Goal: Task Accomplishment & Management: Complete application form

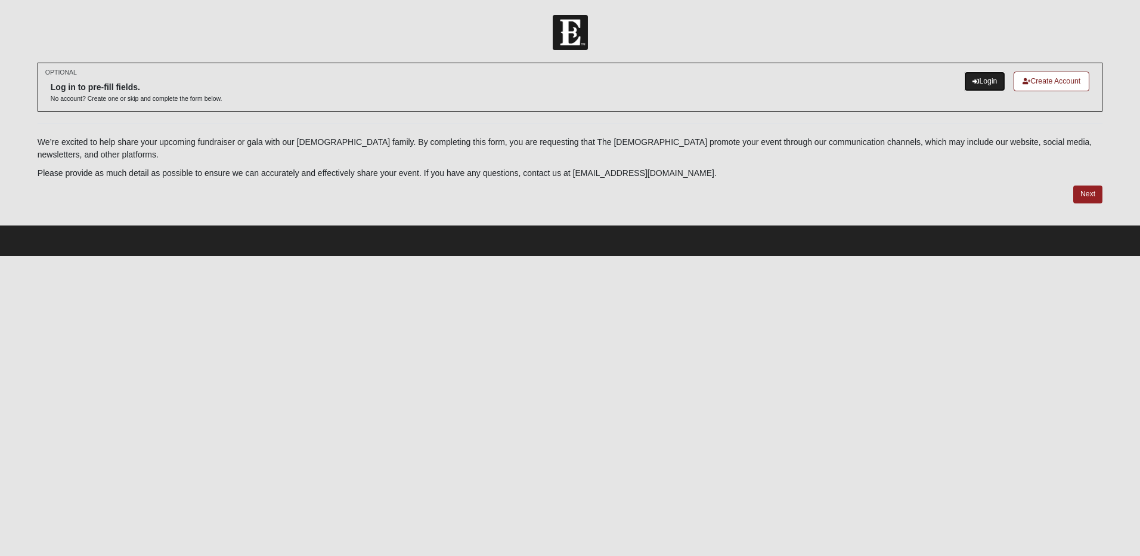
click at [990, 86] on link "Login" at bounding box center [984, 82] width 41 height 20
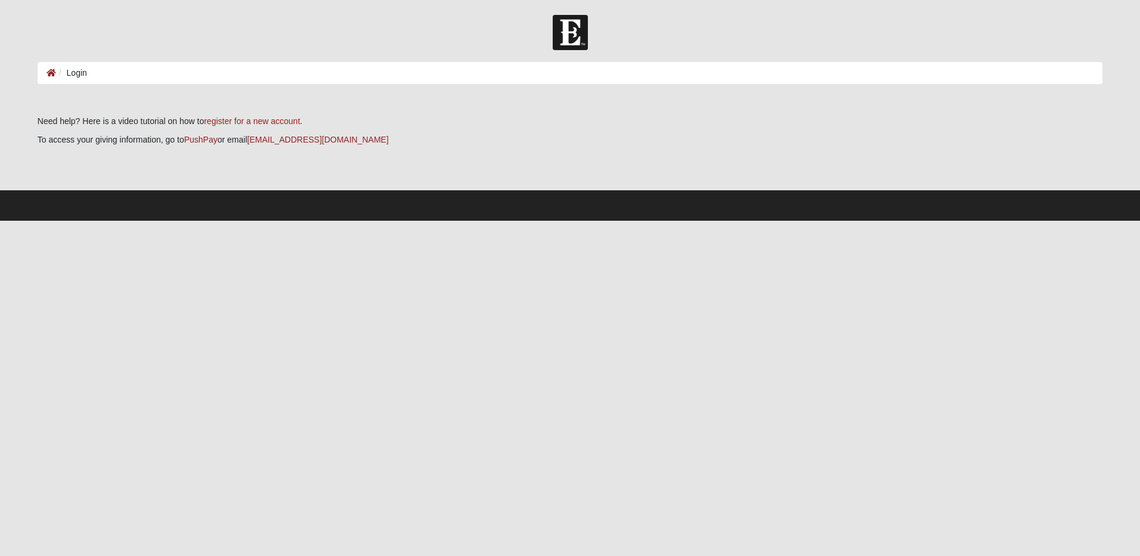
click at [83, 75] on li "Login" at bounding box center [71, 73] width 31 height 13
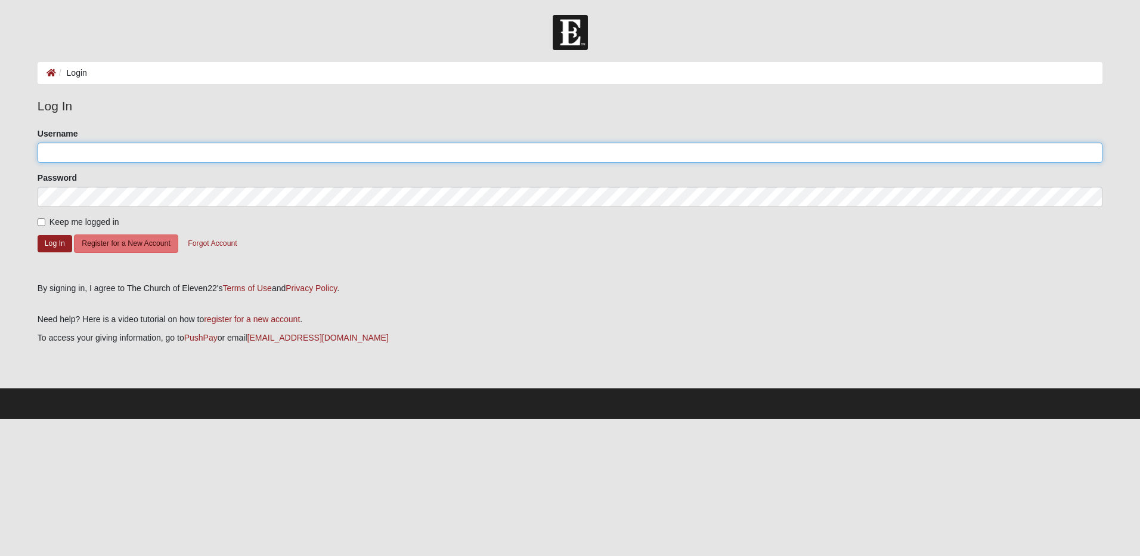
type input "Bmama85"
click at [39, 222] on input "Keep me logged in" at bounding box center [42, 222] width 8 height 8
checkbox input "true"
click at [47, 246] on button "Log In" at bounding box center [55, 243] width 35 height 17
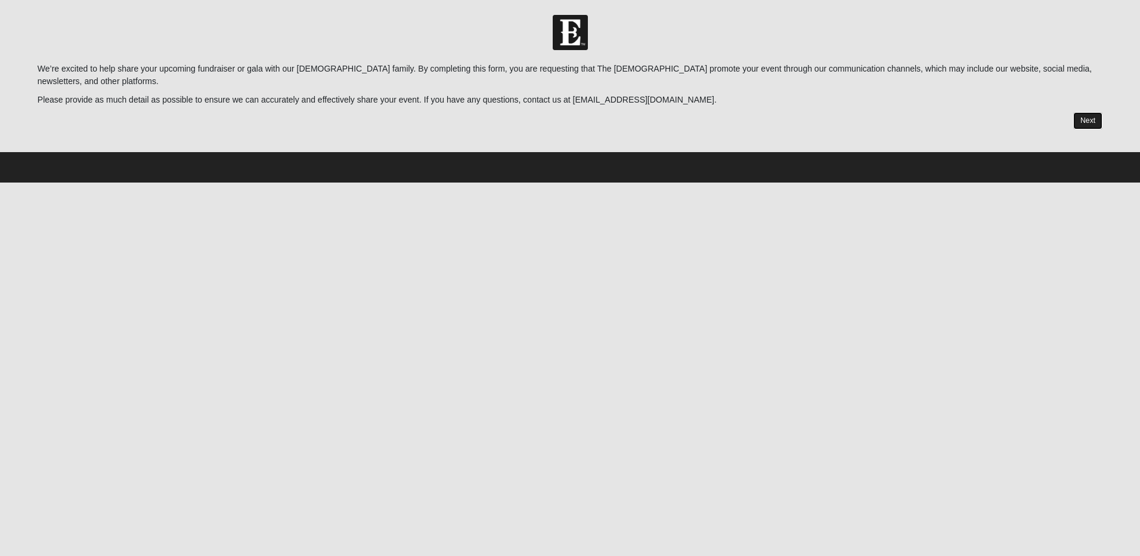
click at [1088, 123] on link "Next" at bounding box center [1087, 120] width 29 height 17
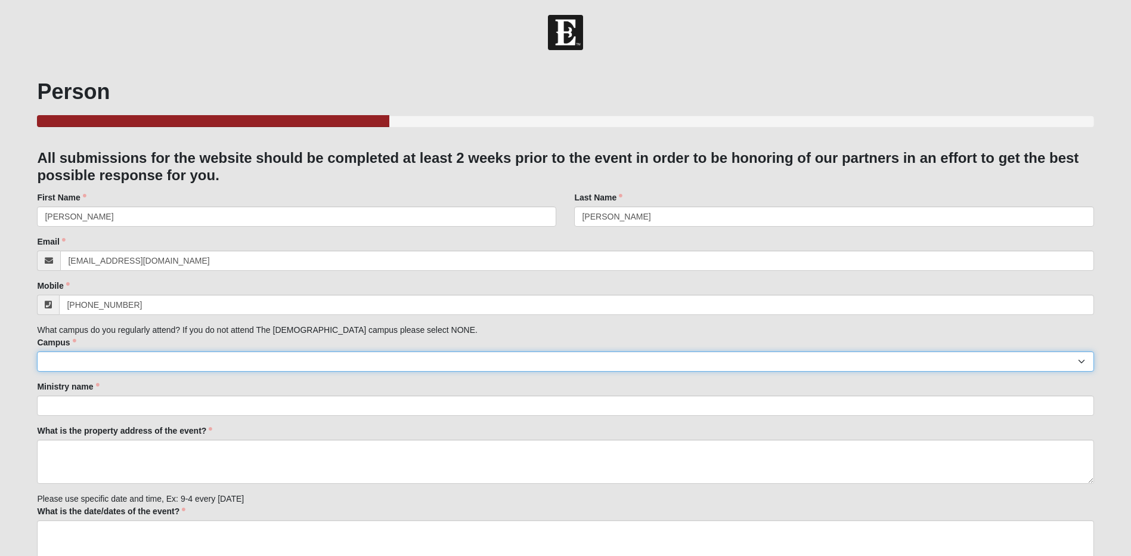
click at [135, 360] on select "Arlington Baymeadows Eleven22 Online [PERSON_NAME][GEOGRAPHIC_DATA] Jesup [GEOG…" at bounding box center [565, 361] width 1056 height 20
select select "3"
click at [37, 351] on select "Arlington Baymeadows Eleven22 Online [PERSON_NAME][GEOGRAPHIC_DATA] Jesup [GEOG…" at bounding box center [565, 361] width 1056 height 20
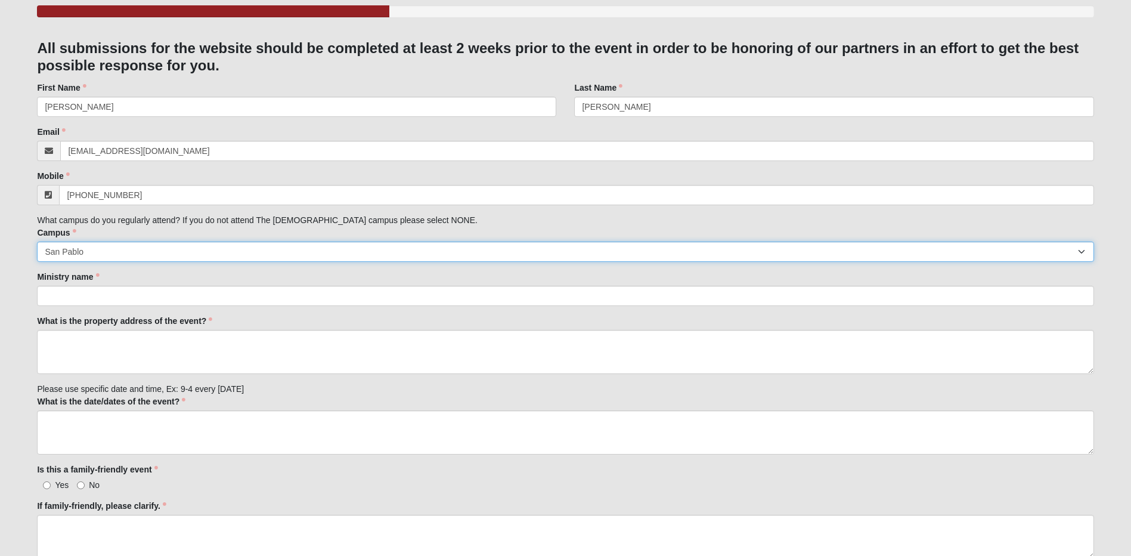
scroll to position [119, 0]
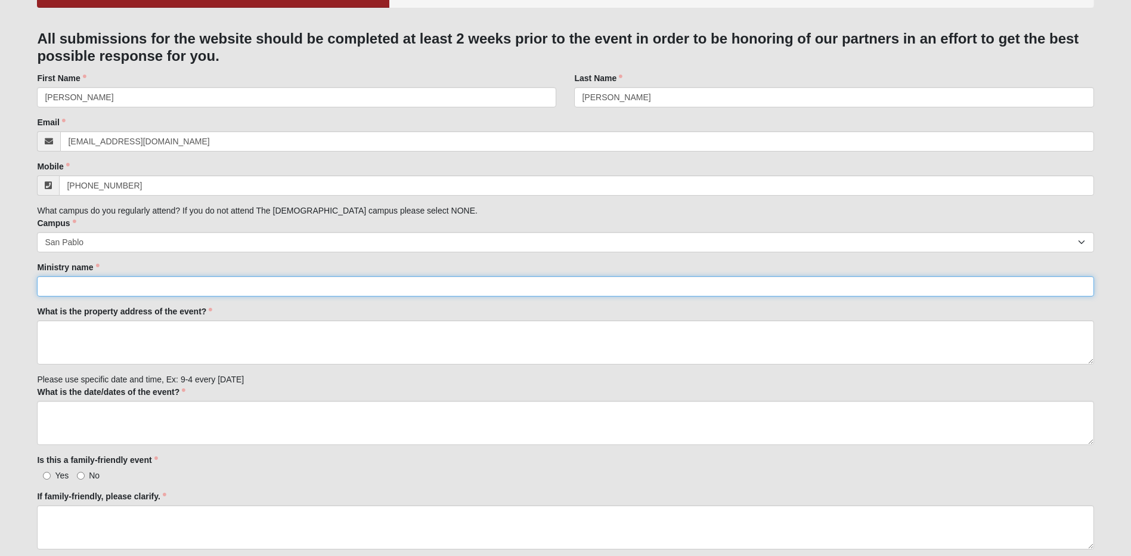
click at [157, 283] on input "Ministry name" at bounding box center [565, 286] width 1056 height 20
type input "[GEOGRAPHIC_DATA][PERSON_NAME]"
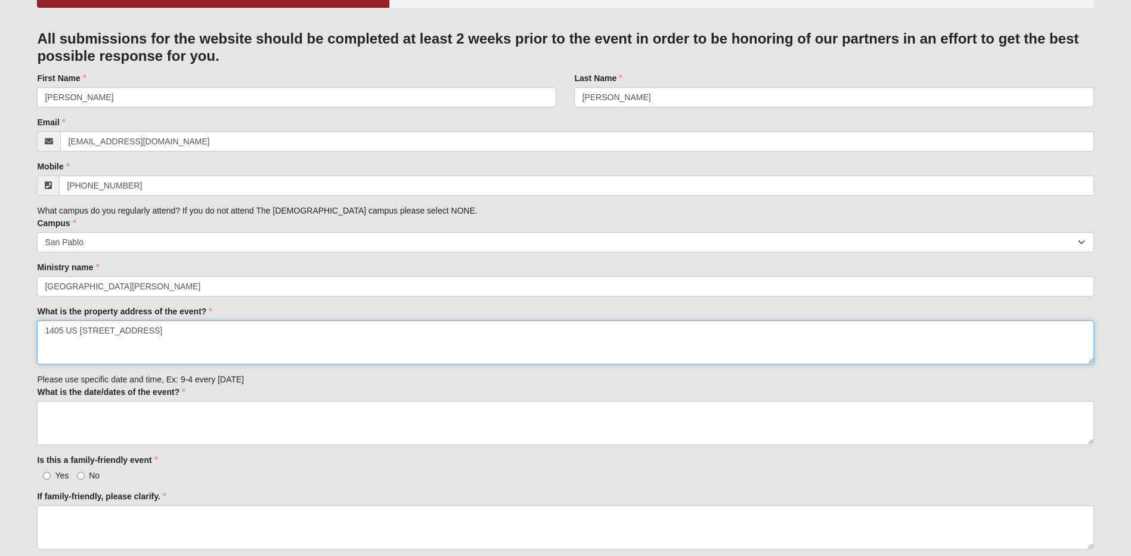
type textarea "1405 US [STREET_ADDRESS]"
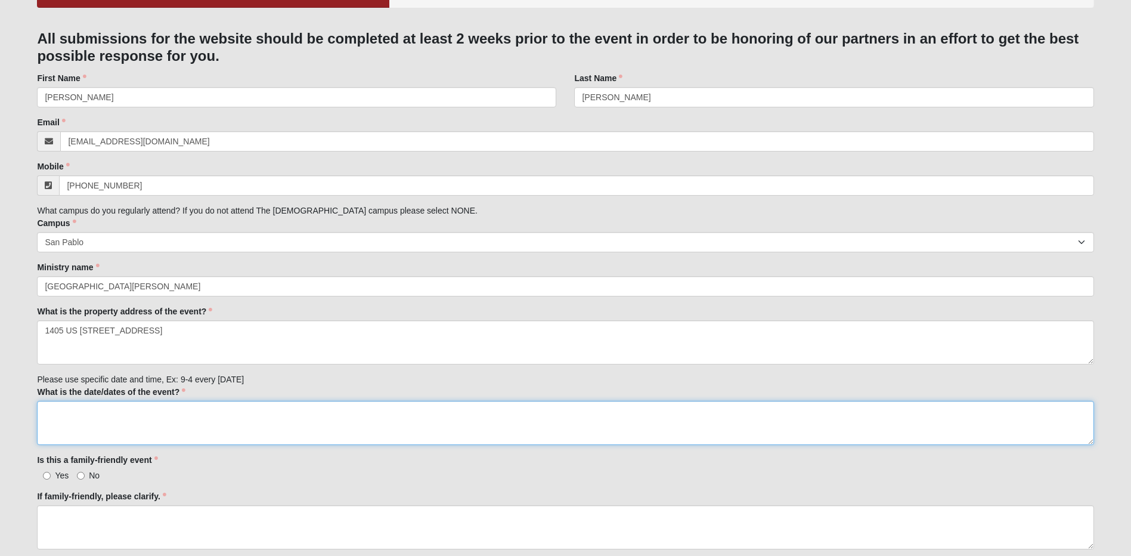
click at [187, 420] on textarea "What is the date/dates of the event?" at bounding box center [565, 423] width 1056 height 44
type textarea "Novemeber 7th, 2025 Times are 11, 1, 3, or 6."
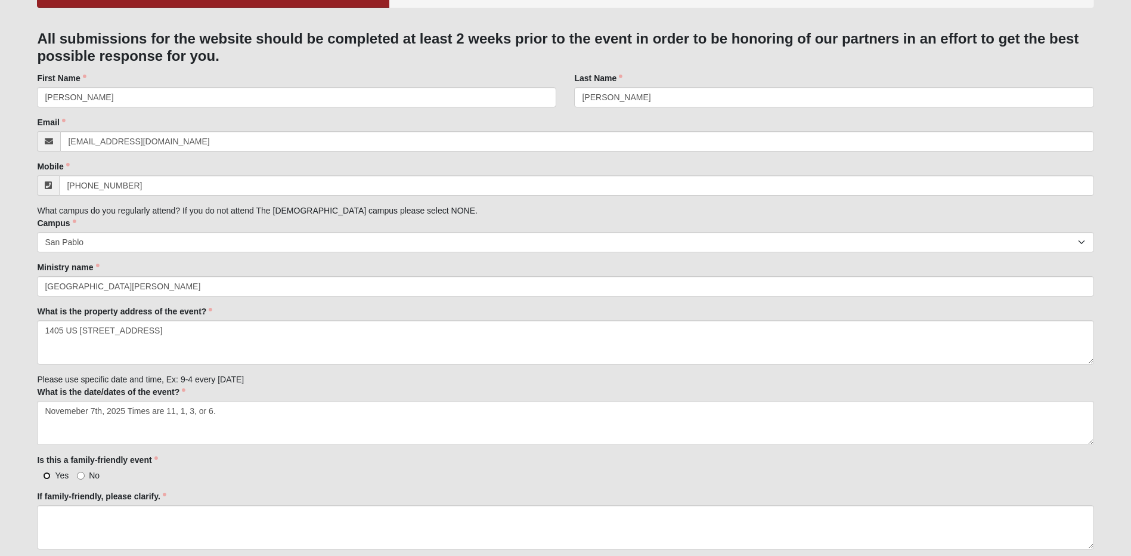
click at [47, 474] on input "Yes" at bounding box center [47, 476] width 8 height 8
radio input "true"
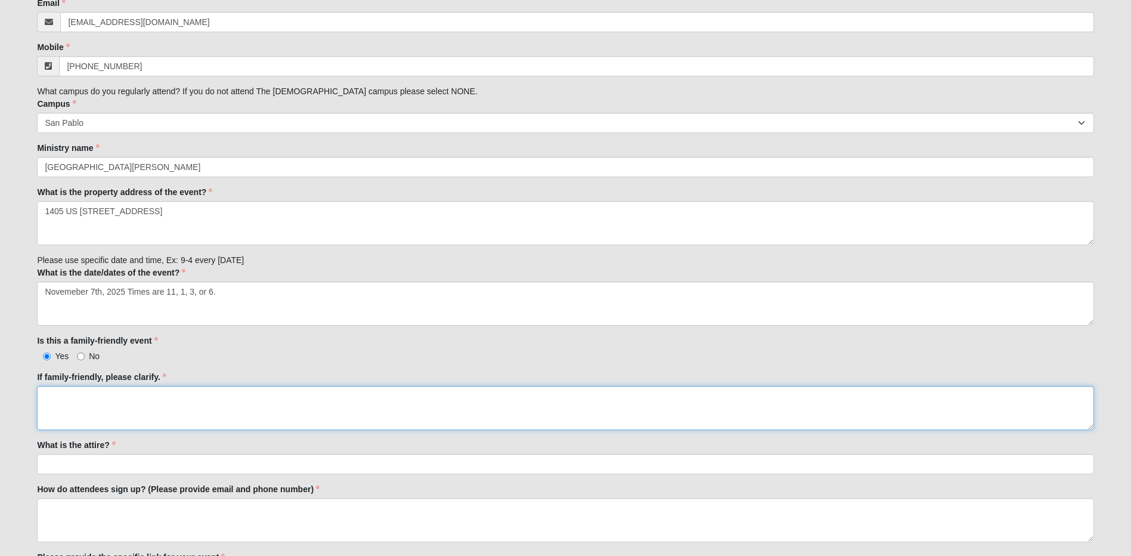
click at [64, 391] on textarea "If family-friendly, please clarify." at bounding box center [565, 408] width 1056 height 44
type textarea "The showcase is designed to aLLOW OUR PARTNERS OR COMMUNITY MEMEBERS TO EXPIREN…"
drag, startPoint x: 536, startPoint y: 392, endPoint x: 16, endPoint y: 403, distance: 520.0
click at [15, 405] on form "Hello [PERSON_NAME] My Account Log Out Partner Events and Galas Events Partner …" at bounding box center [565, 449] width 1131 height 1347
type textarea "t"
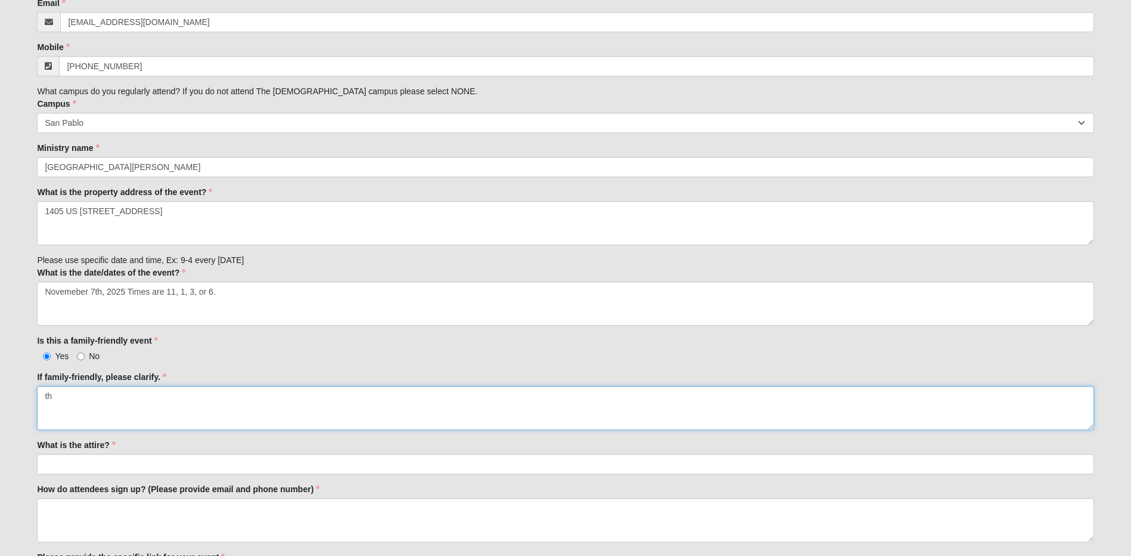
type textarea "t"
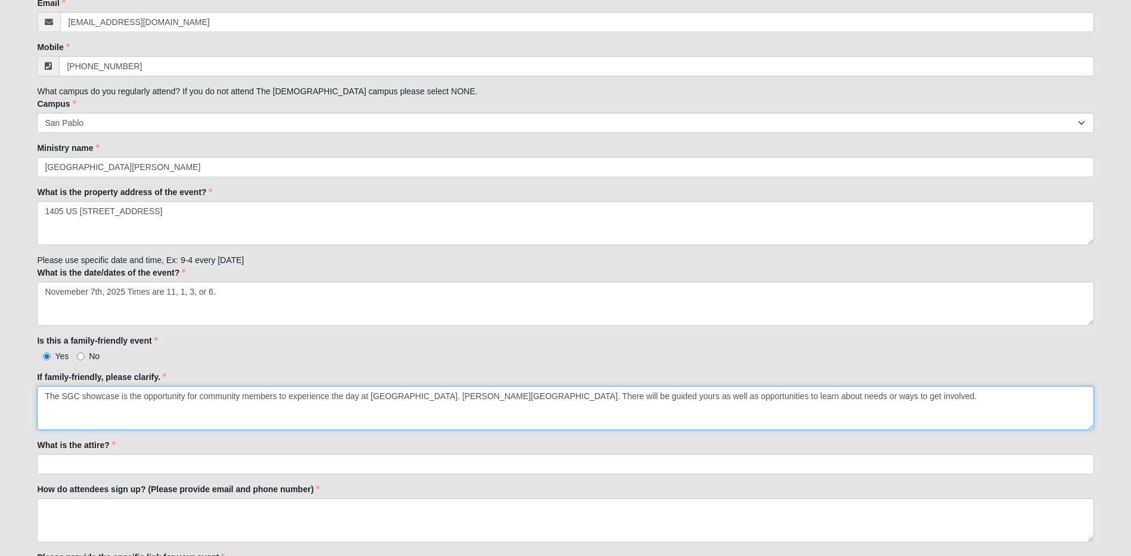
drag, startPoint x: 816, startPoint y: 397, endPoint x: 68, endPoint y: 398, distance: 748.3
click at [42, 420] on textarea "The SGC showcase is the opportunity for community members to experience the day…" at bounding box center [565, 408] width 1056 height 44
type textarea "The SGC showcase is the opportunity for community members to experience the day…"
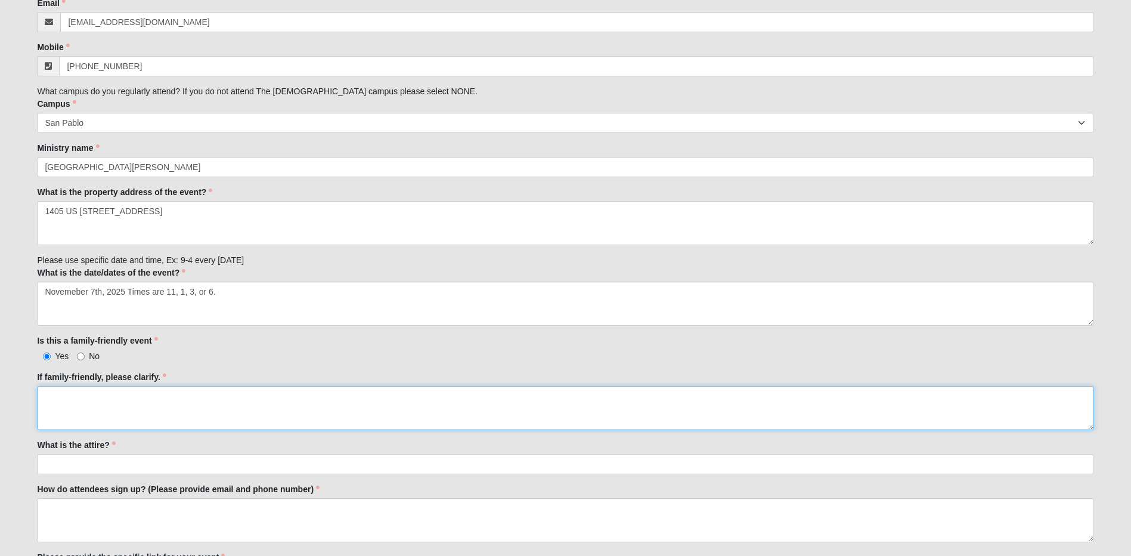
paste textarea "The SGC Showcase is an opportunity for community members to experience a day at…"
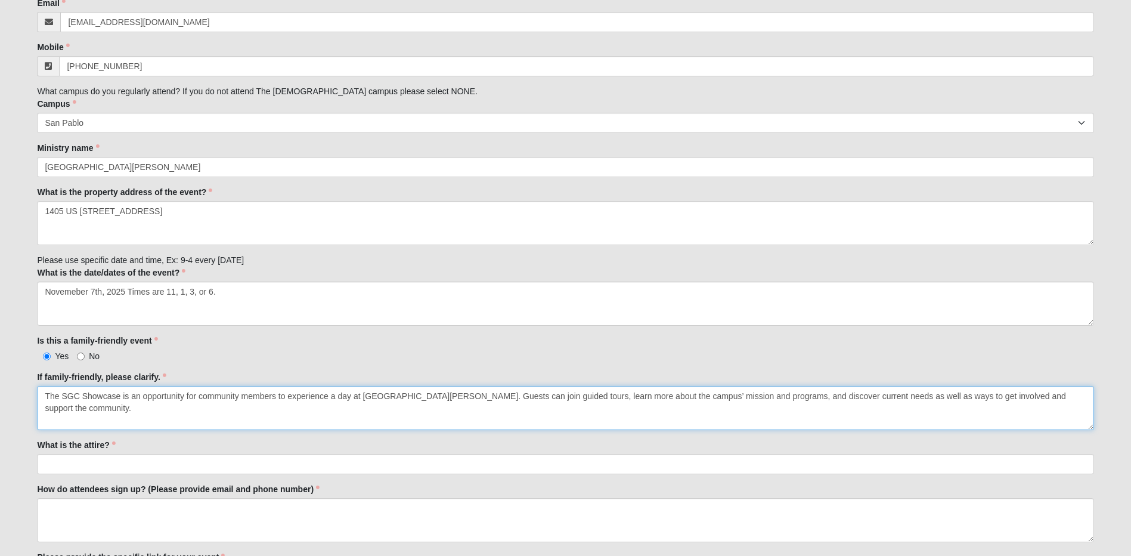
type textarea "The SGC Showcase is an opportunity for community members to experience a day at…"
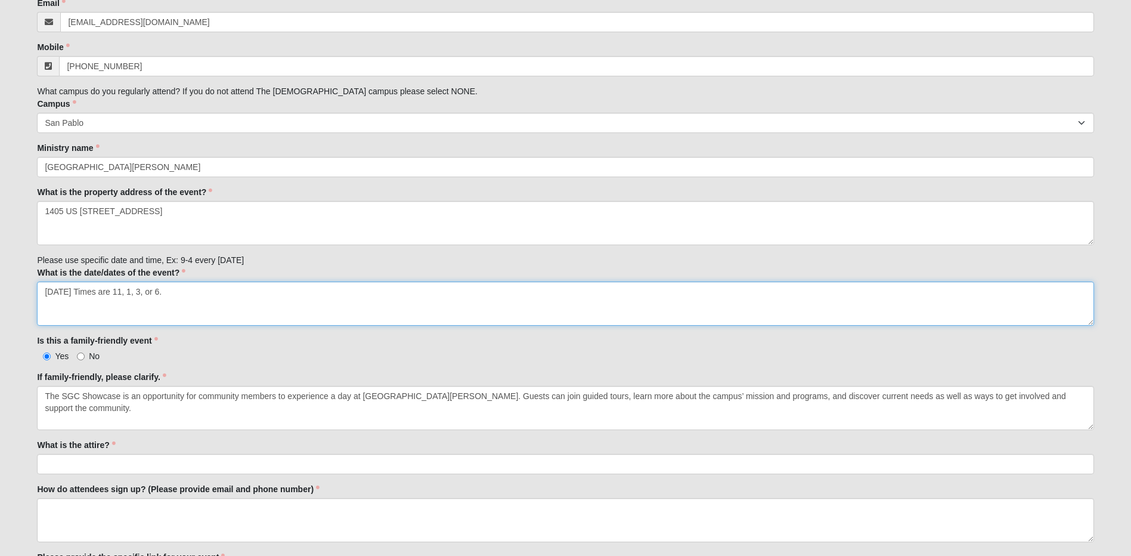
type textarea "[DATE] Times are 11, 1, 3, or 6."
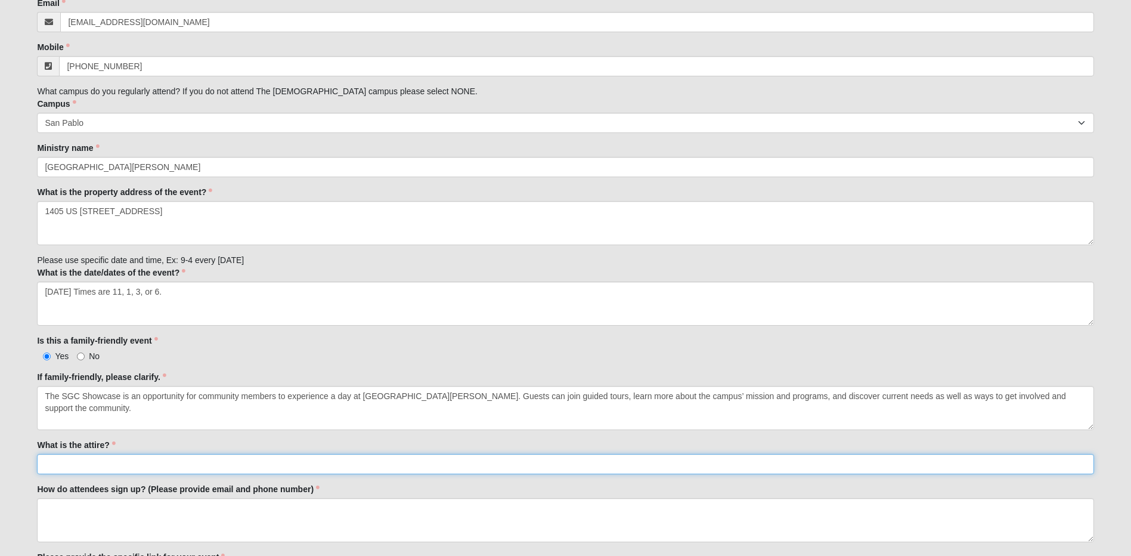
click at [122, 464] on input "What is the attire?" at bounding box center [565, 464] width 1056 height 20
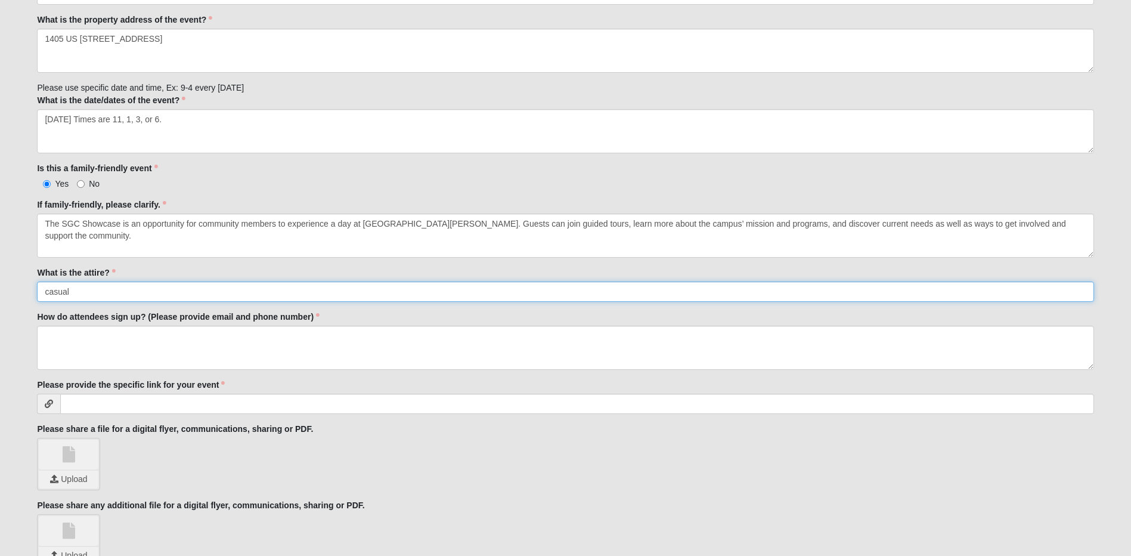
scroll to position [417, 0]
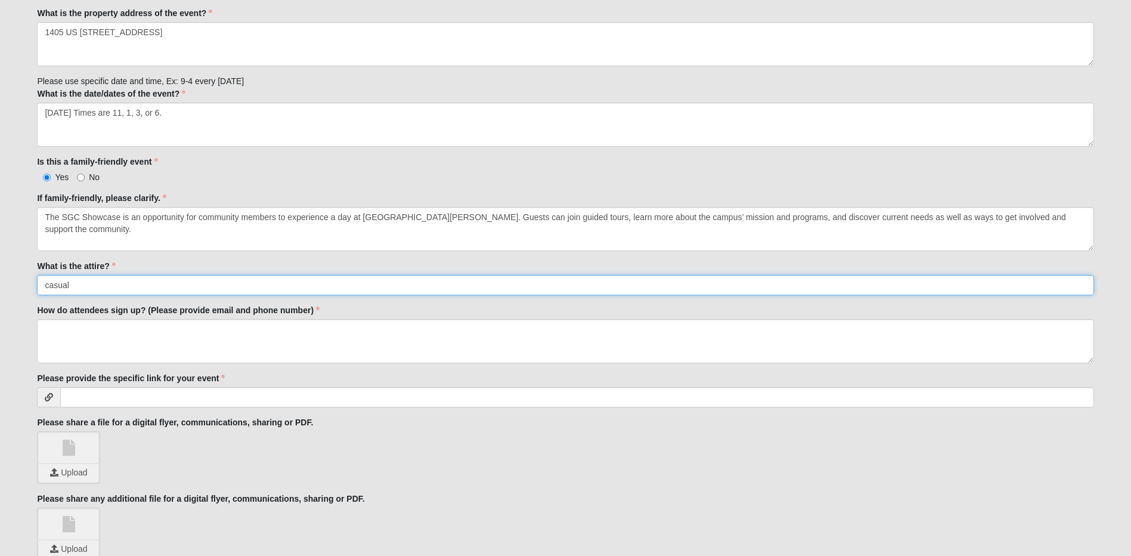
type input "casual"
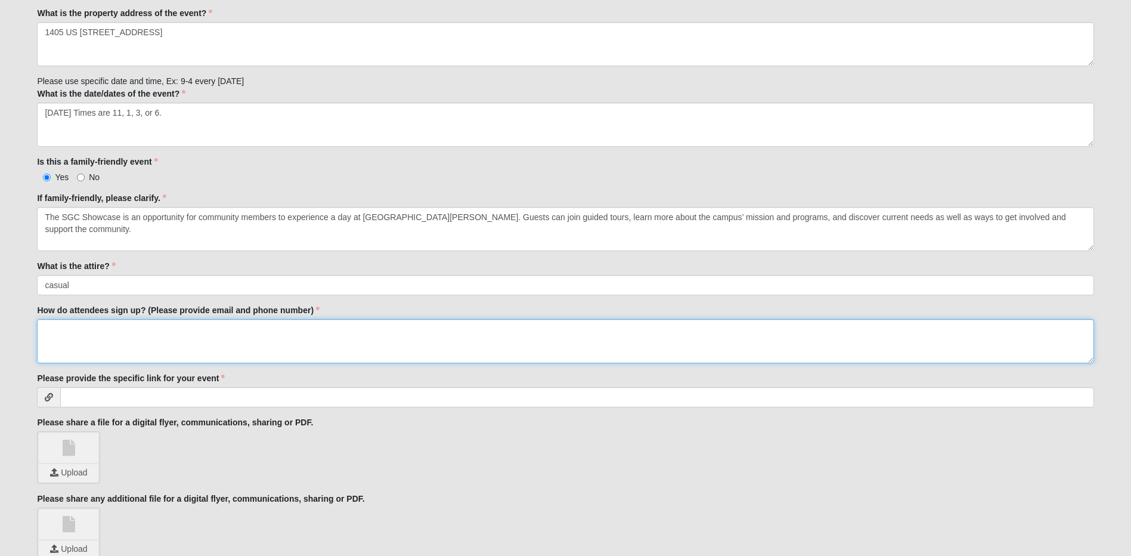
paste textarea "[URL][DOMAIN_NAME]"
type textarea "[URL][DOMAIN_NAME]"
drag, startPoint x: 871, startPoint y: 330, endPoint x: 1, endPoint y: 371, distance: 870.9
click at [1, 371] on form "Hello [PERSON_NAME] My Account Log Out Partner Events and Galas Events Partner …" at bounding box center [565, 271] width 1131 height 1347
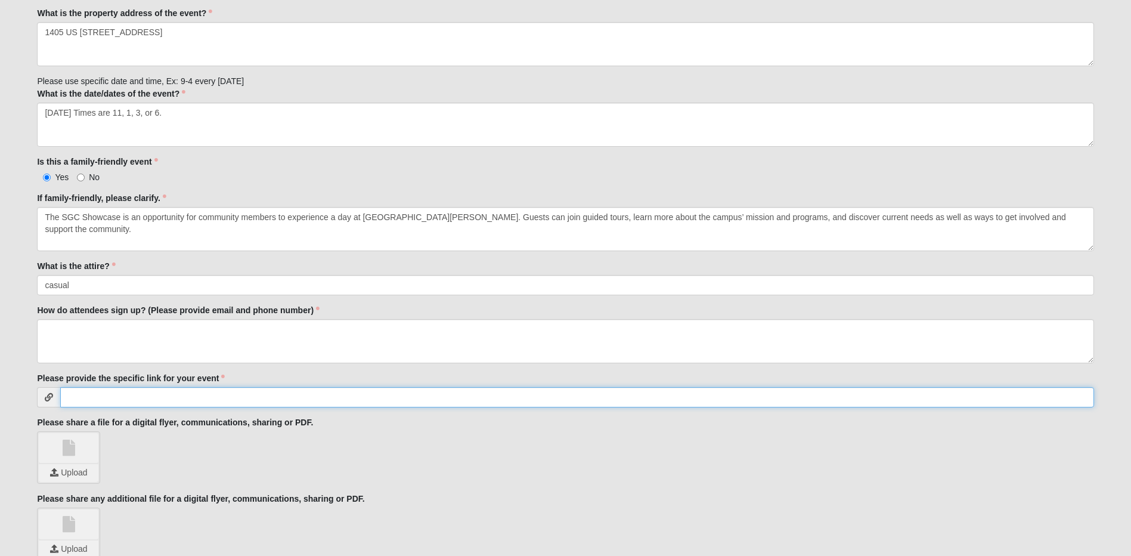
paste input "[URL][DOMAIN_NAME]"
type input "[URL][DOMAIN_NAME]"
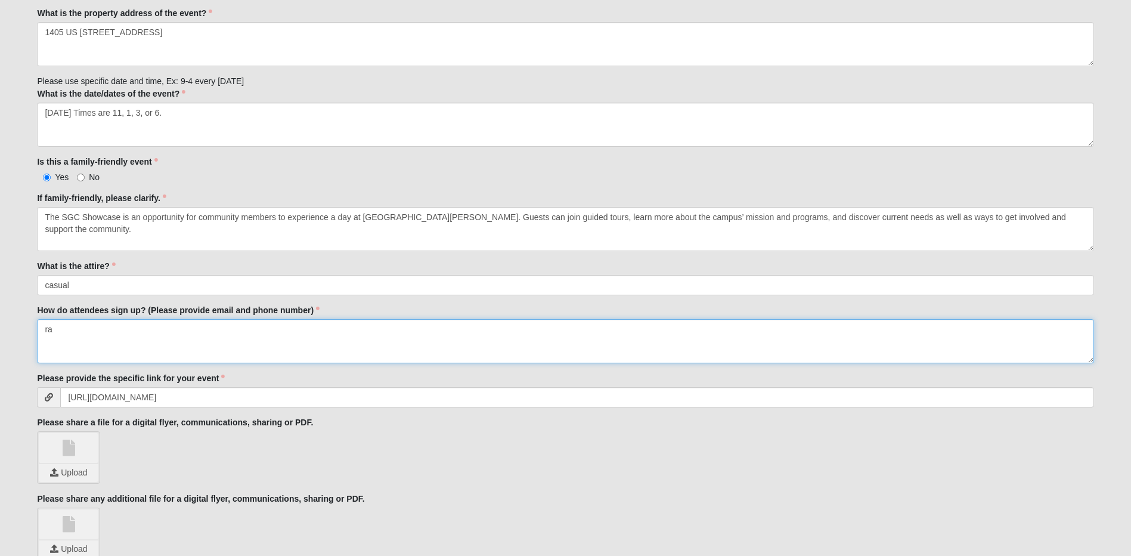
type textarea "r"
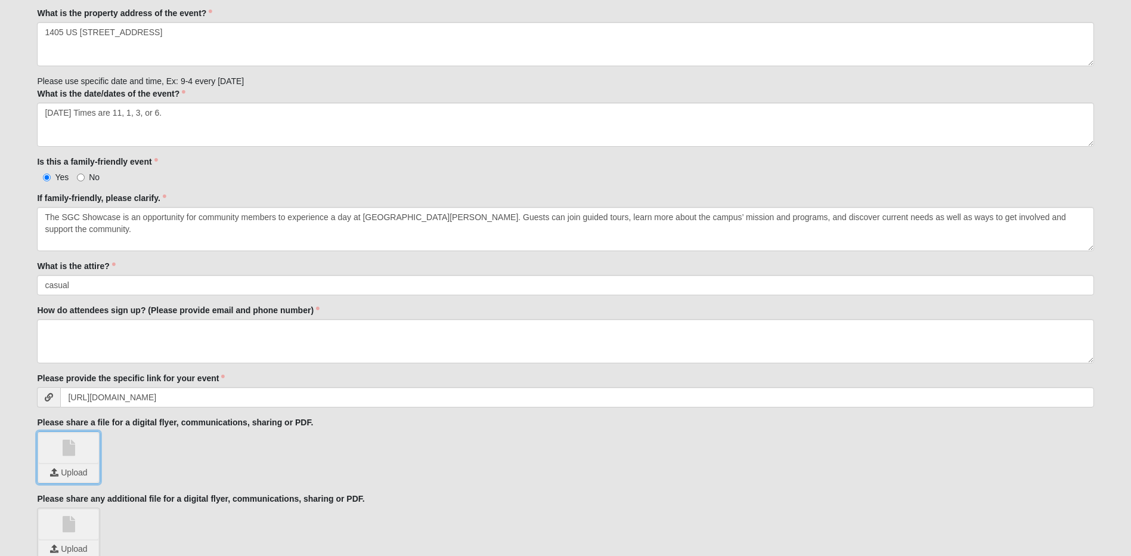
click at [83, 475] on input "file" at bounding box center [69, 473] width 60 height 18
click at [77, 475] on input "file" at bounding box center [69, 473] width 60 height 18
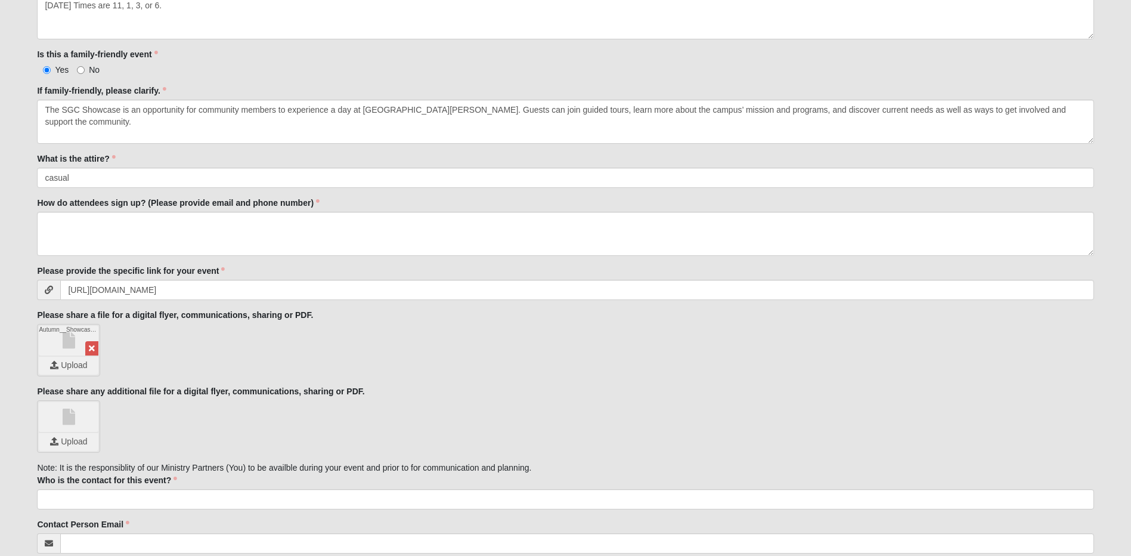
scroll to position [715, 0]
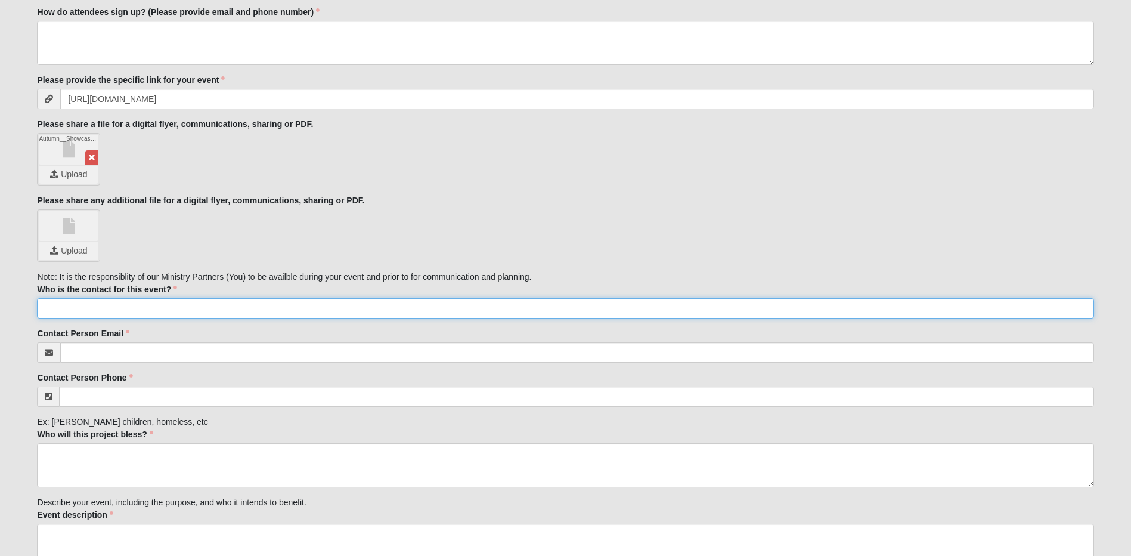
click at [163, 312] on input "Who is the contact for this event?" at bounding box center [565, 308] width 1056 height 20
type input "[PERSON_NAME]"
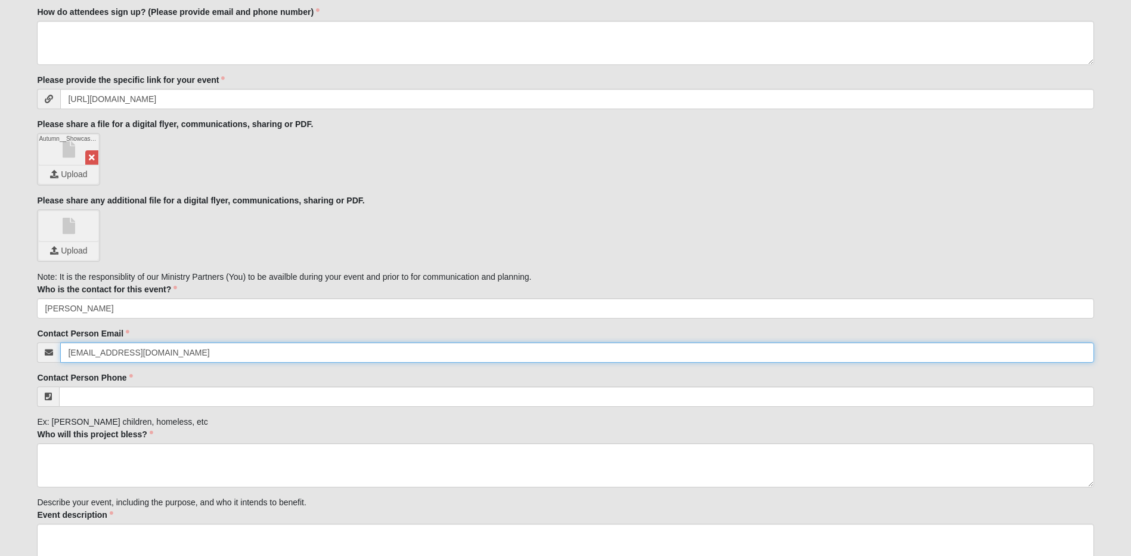
type input "[EMAIL_ADDRESS][DOMAIN_NAME]"
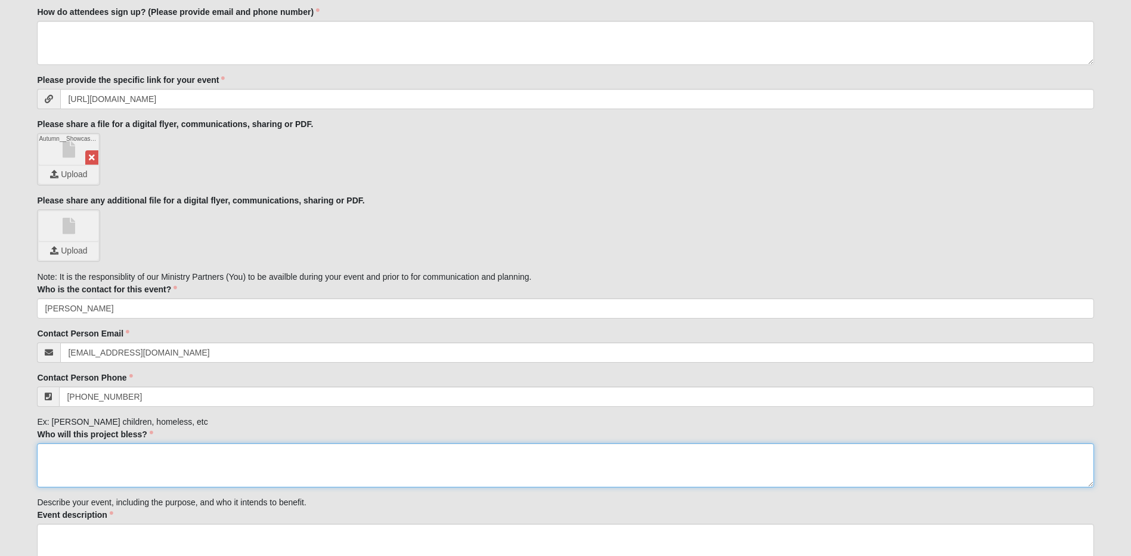
type input "[PHONE_NUMBER]"
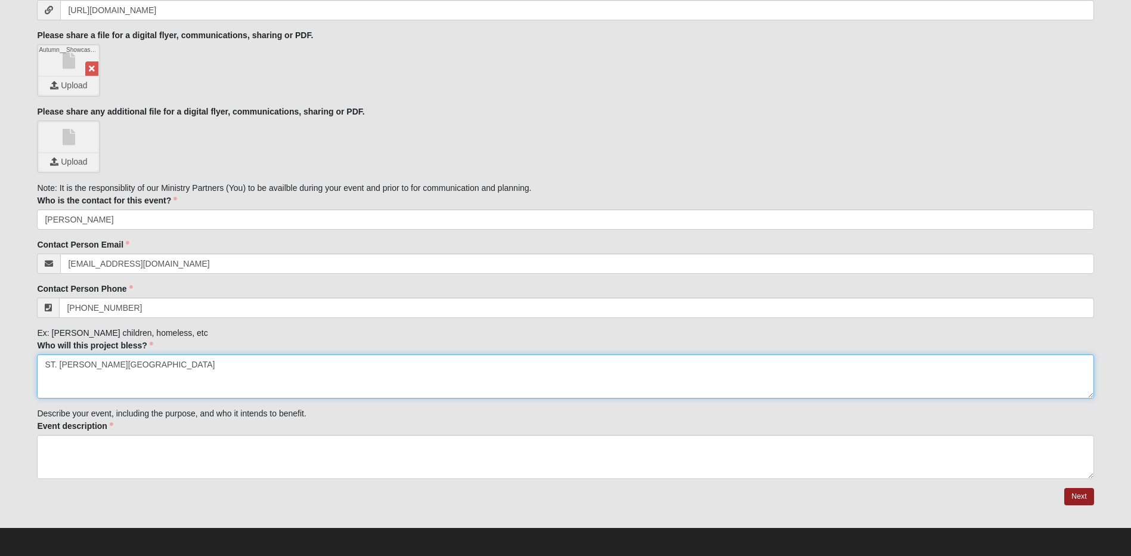
scroll to position [807, 0]
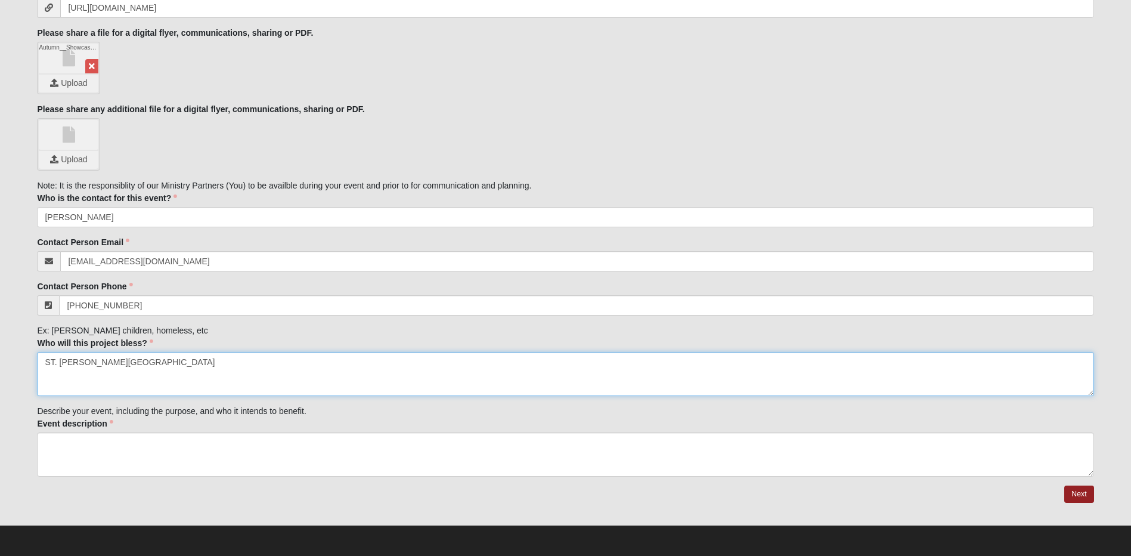
type textarea "ST. [PERSON_NAME][GEOGRAPHIC_DATA]"
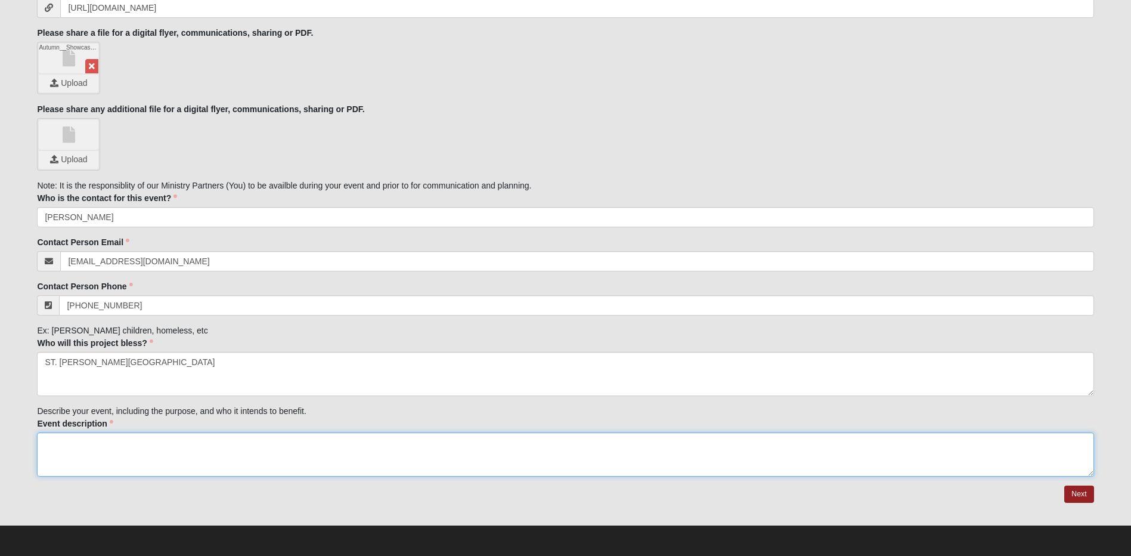
click at [131, 449] on textarea "Event description" at bounding box center [565, 454] width 1056 height 44
paste textarea "The St. [PERSON_NAME] Campus Showcase is a special opportunity for community me…"
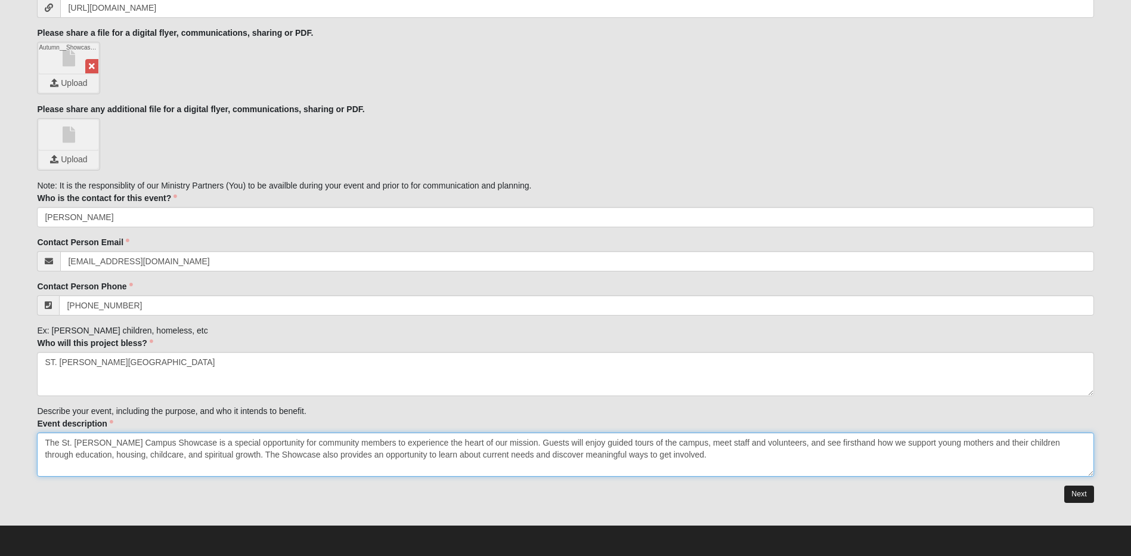
type textarea "The St. [PERSON_NAME] Campus Showcase is a special opportunity for community me…"
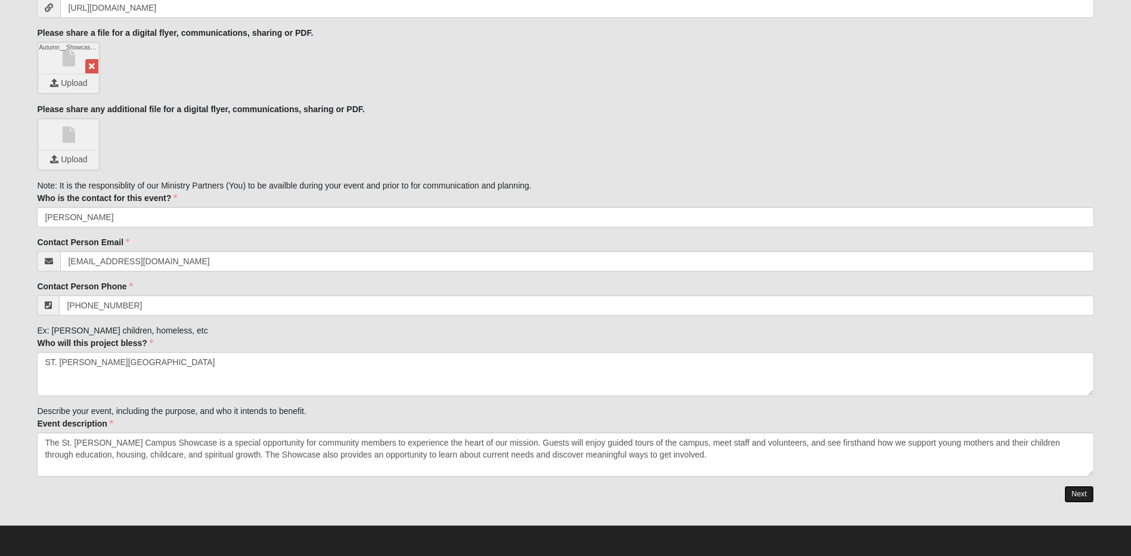
click at [1076, 490] on link "Next" at bounding box center [1078, 493] width 29 height 17
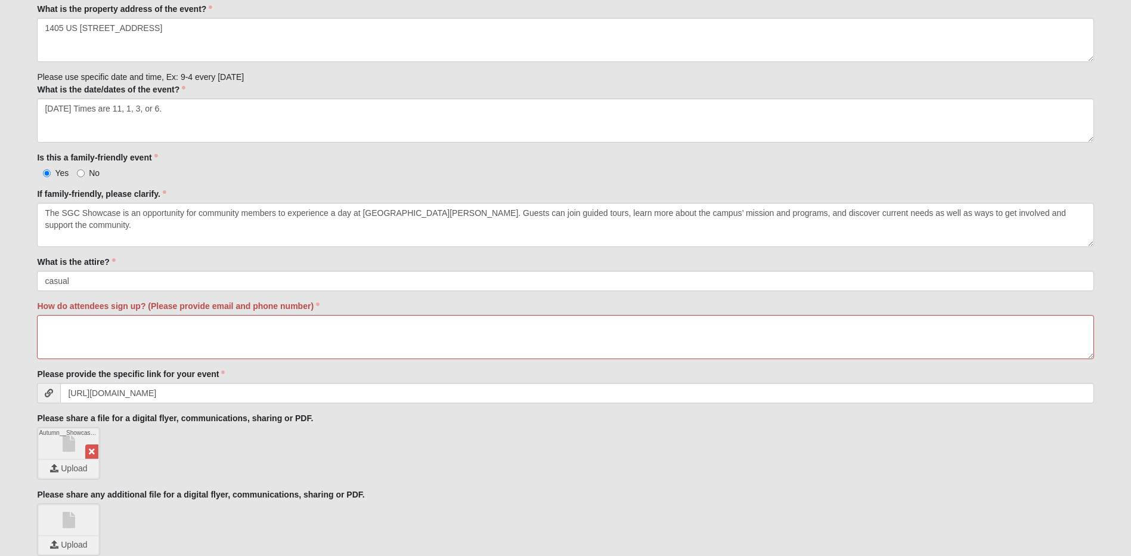
scroll to position [477, 0]
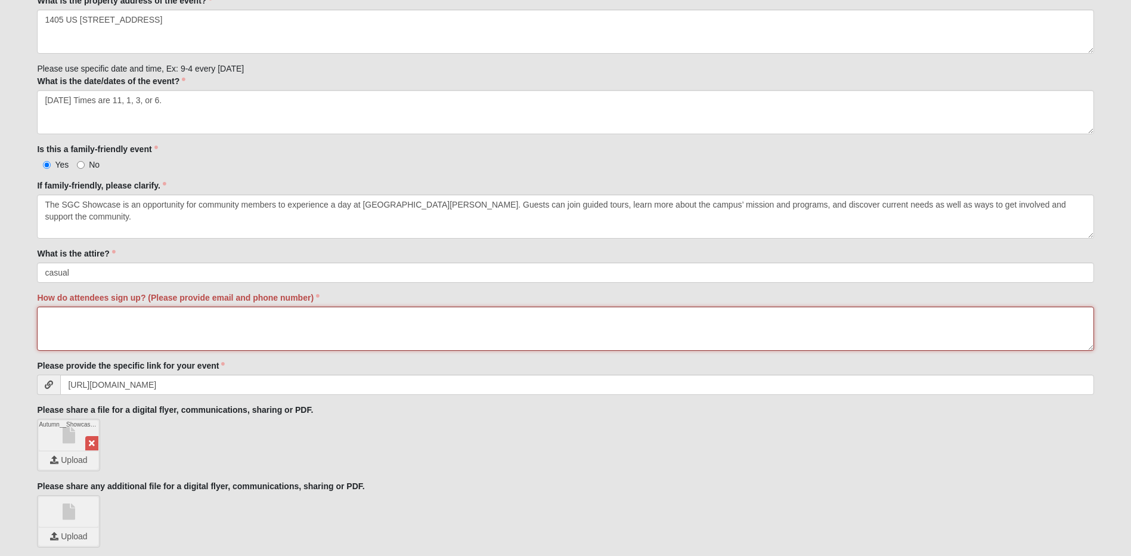
click at [95, 324] on textarea "How do attendees sign up? (Please provide email and phone number)" at bounding box center [565, 328] width 1056 height 44
type textarea "[PHONE_NUMBER]"
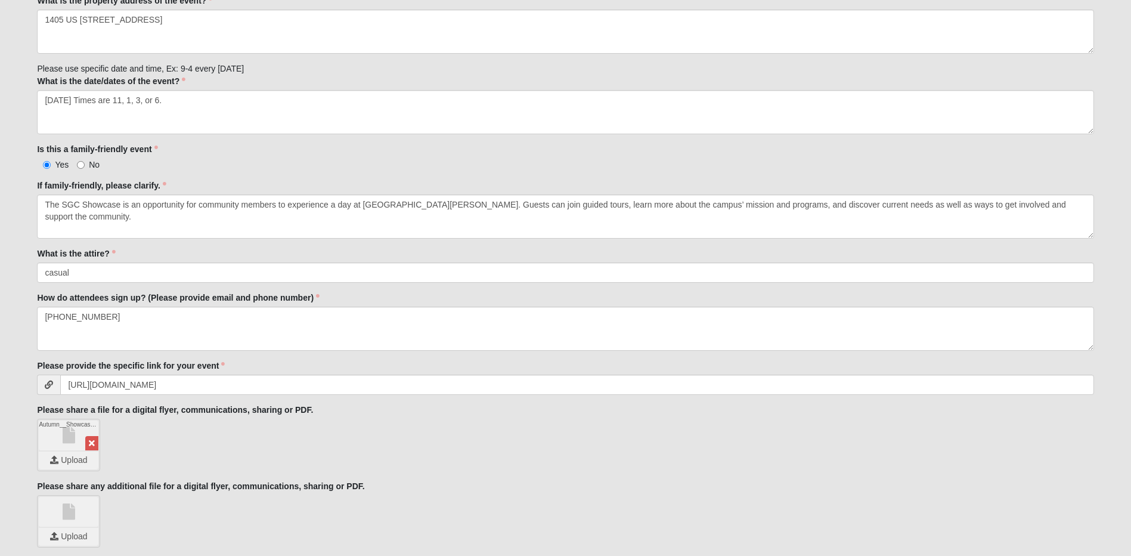
click at [812, 451] on div "Autumn__Showcase.png Upload" at bounding box center [565, 445] width 1056 height 52
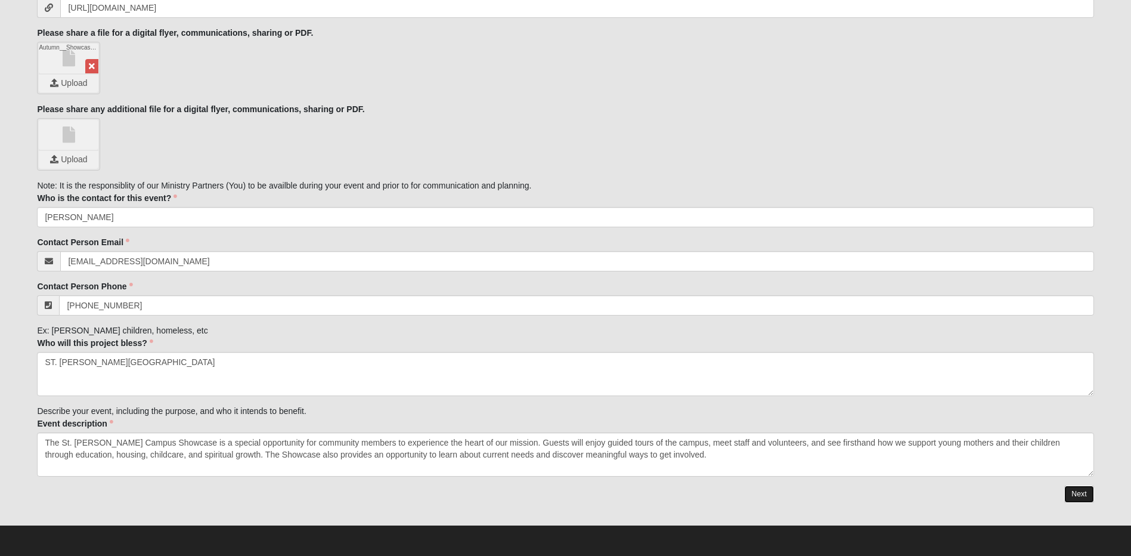
click at [1078, 493] on link "Next" at bounding box center [1078, 493] width 29 height 17
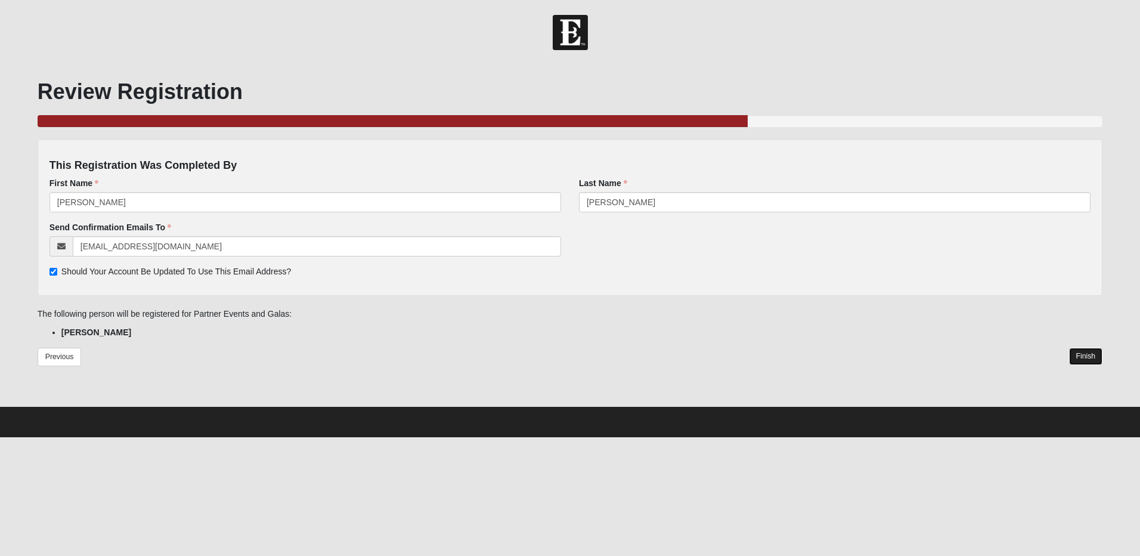
click at [1096, 358] on link "Finish" at bounding box center [1086, 356] width 34 height 17
